Goal: Navigation & Orientation: Go to known website

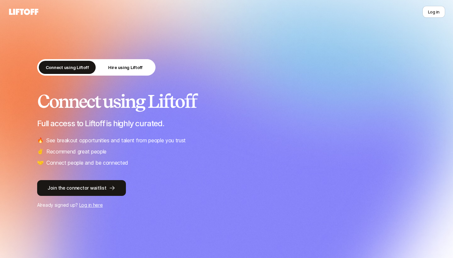
click at [180, 116] on div "Connect using Liftoff Full access to Liftoff is highly curated. 🔥 See breakout …" at bounding box center [226, 129] width 378 height 76
click at [124, 69] on p "Hire using Liftoff" at bounding box center [125, 67] width 34 height 7
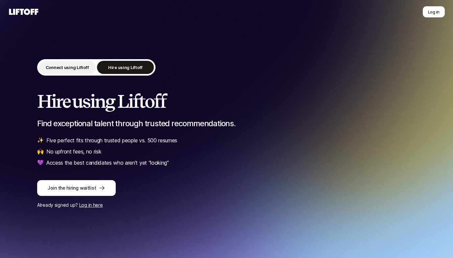
click at [72, 68] on p "Connect using Liftoff" at bounding box center [67, 67] width 43 height 7
